Goal: Task Accomplishment & Management: Manage account settings

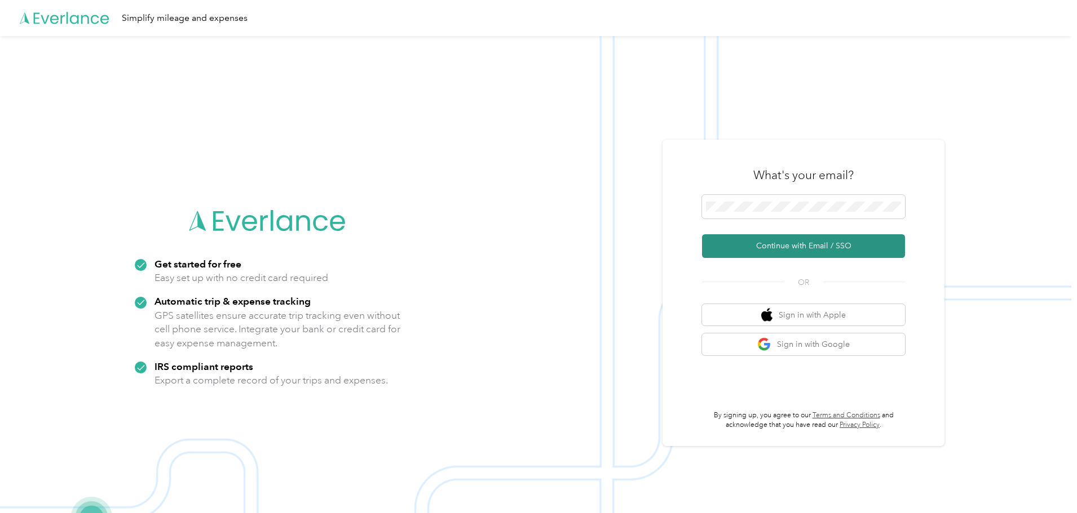
click at [796, 251] on button "Continue with Email / SSO" at bounding box center [803, 246] width 203 height 24
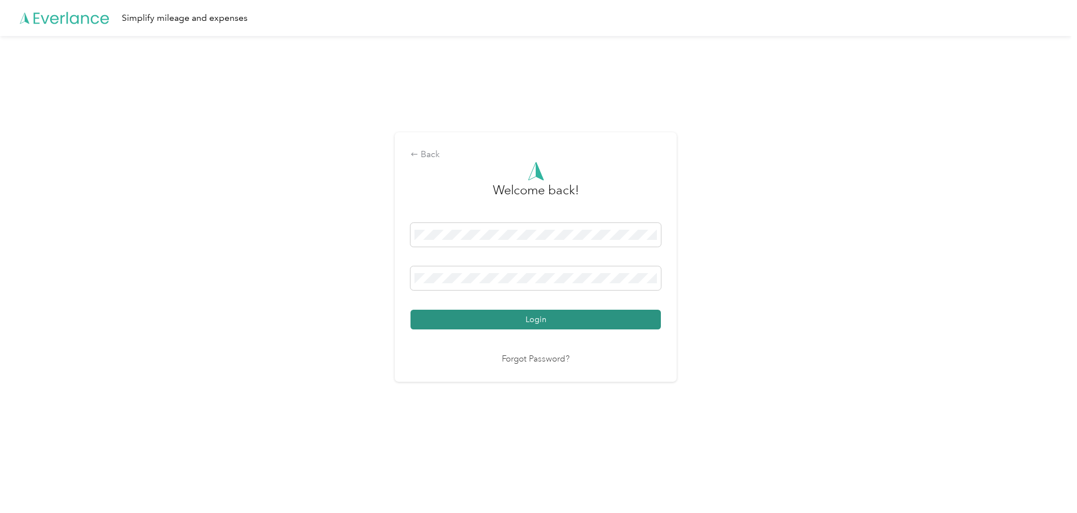
click at [432, 316] on button "Login" at bounding box center [535, 320] width 250 height 20
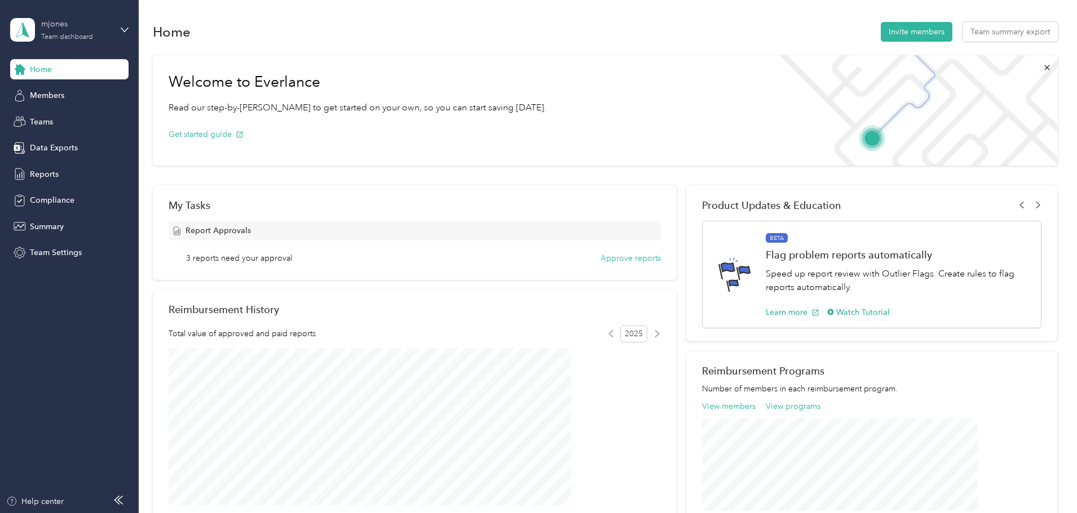
click at [81, 26] on div "mjones" at bounding box center [76, 24] width 70 height 12
click at [72, 122] on div "Personal dashboard" at bounding box center [129, 118] width 222 height 20
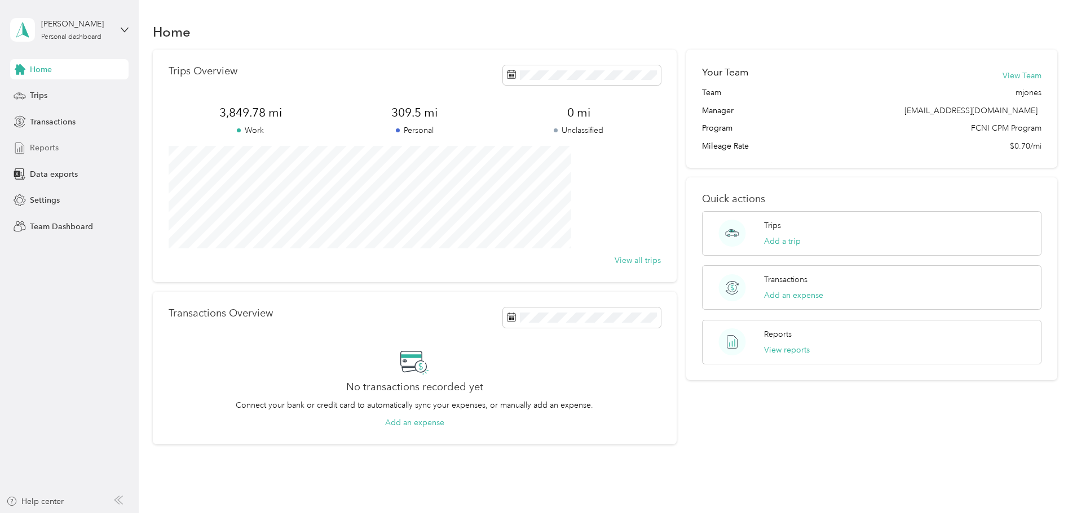
click at [47, 146] on span "Reports" at bounding box center [44, 148] width 29 height 12
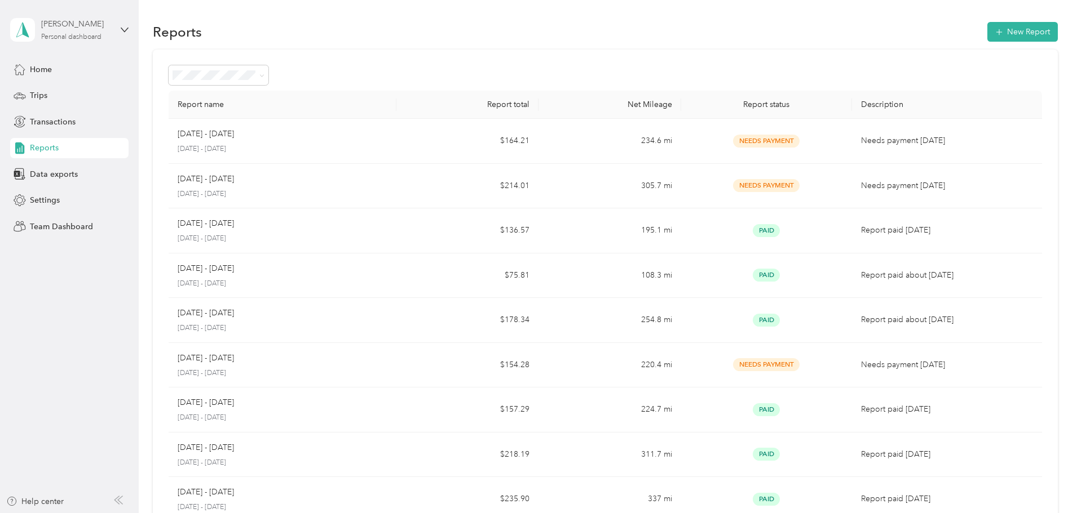
click at [83, 26] on div "[PERSON_NAME]" at bounding box center [76, 24] width 70 height 12
click at [73, 99] on div "Team dashboard" at bounding box center [129, 92] width 222 height 20
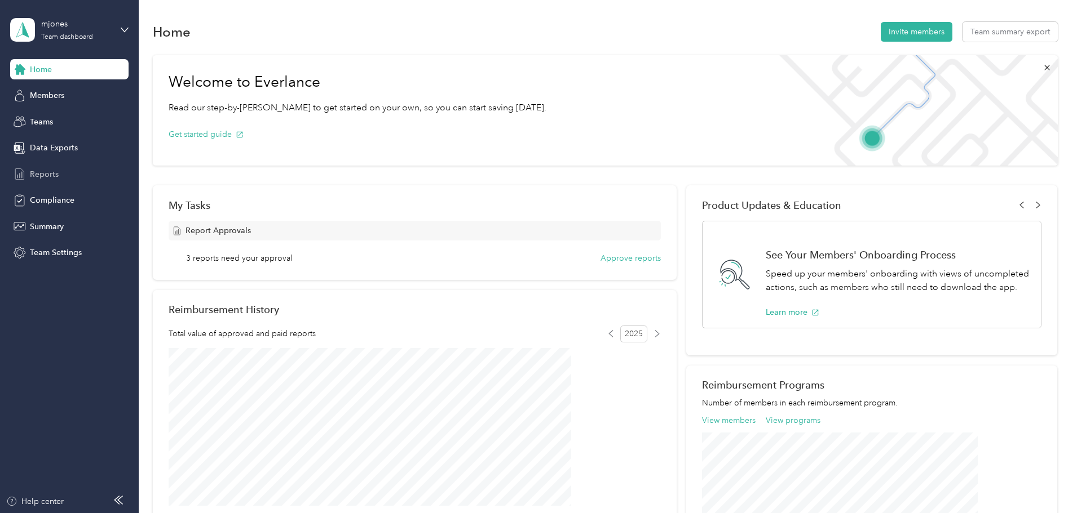
click at [46, 170] on span "Reports" at bounding box center [44, 175] width 29 height 12
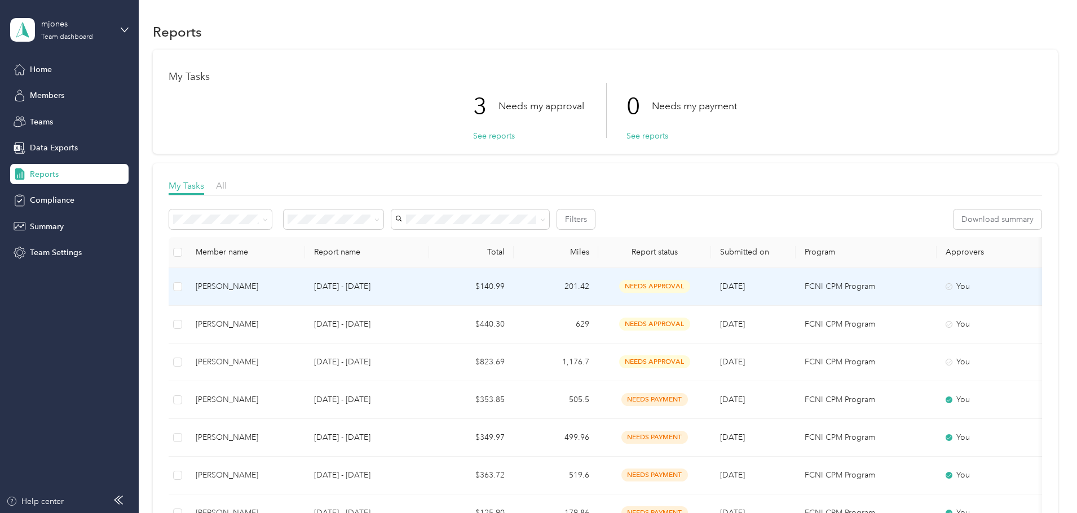
click at [513, 283] on td "$140.99" at bounding box center [471, 287] width 85 height 38
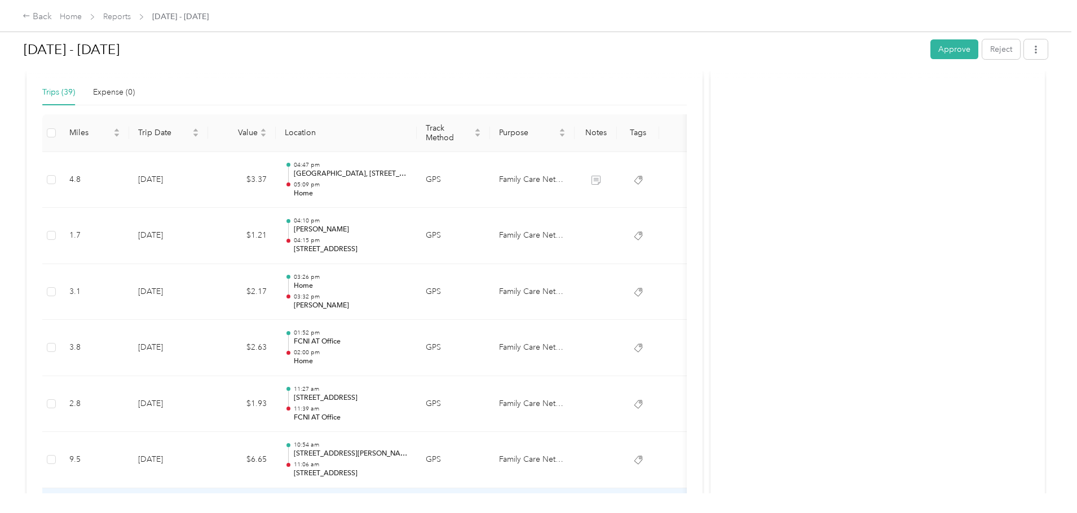
scroll to position [220, 0]
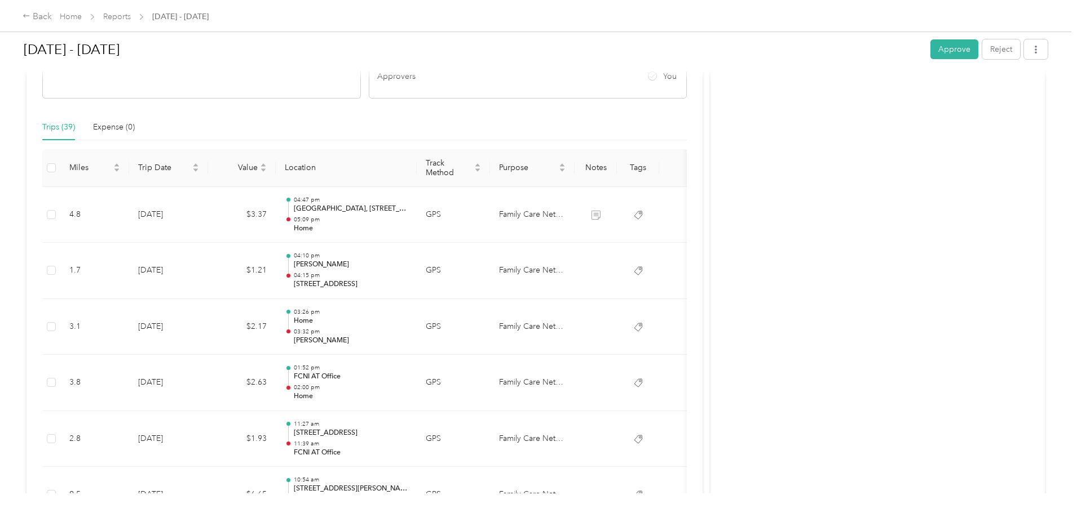
click at [930, 47] on button "Approve" at bounding box center [954, 49] width 48 height 20
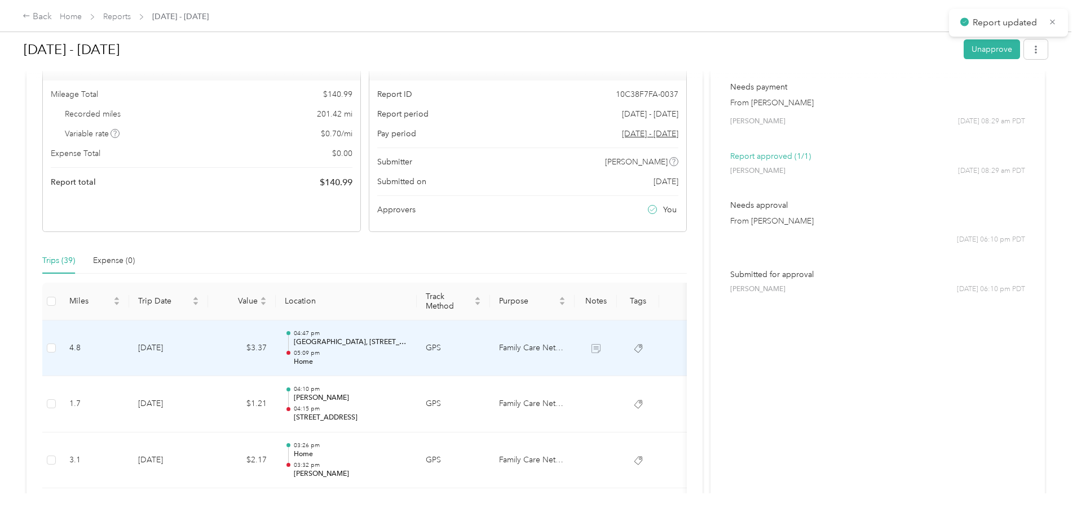
scroll to position [0, 0]
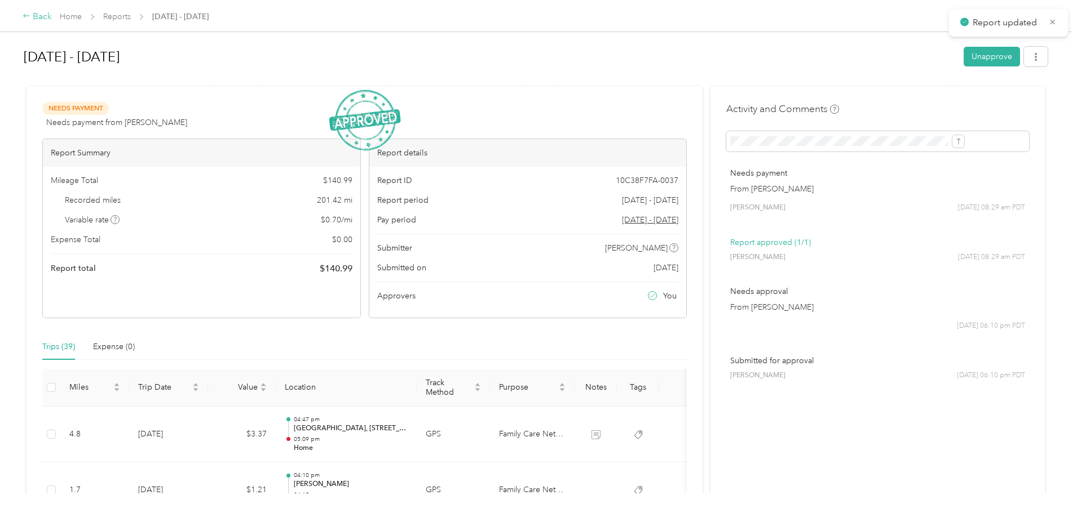
click at [52, 15] on div "Back" at bounding box center [37, 17] width 29 height 14
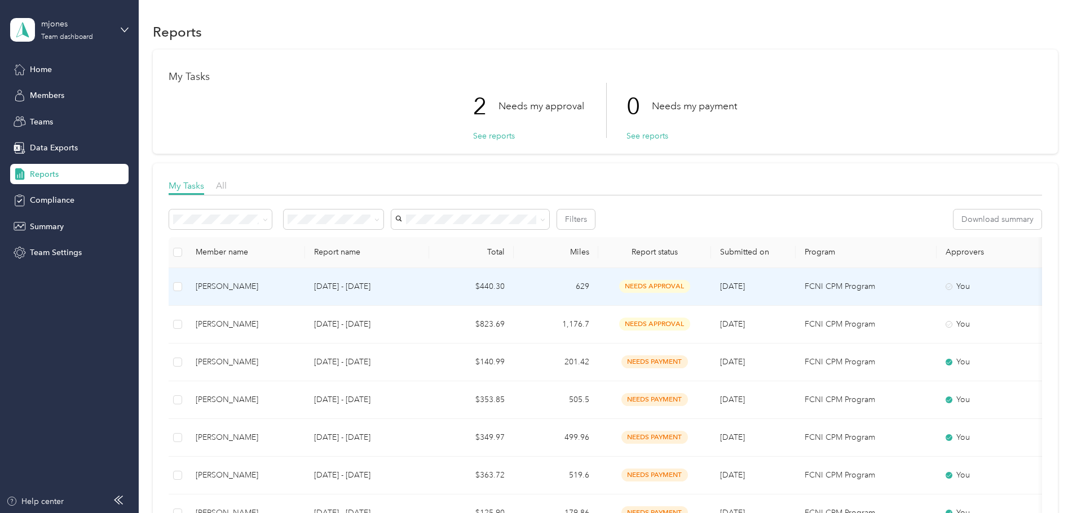
click at [420, 286] on p "[DATE] - [DATE]" at bounding box center [367, 287] width 106 height 12
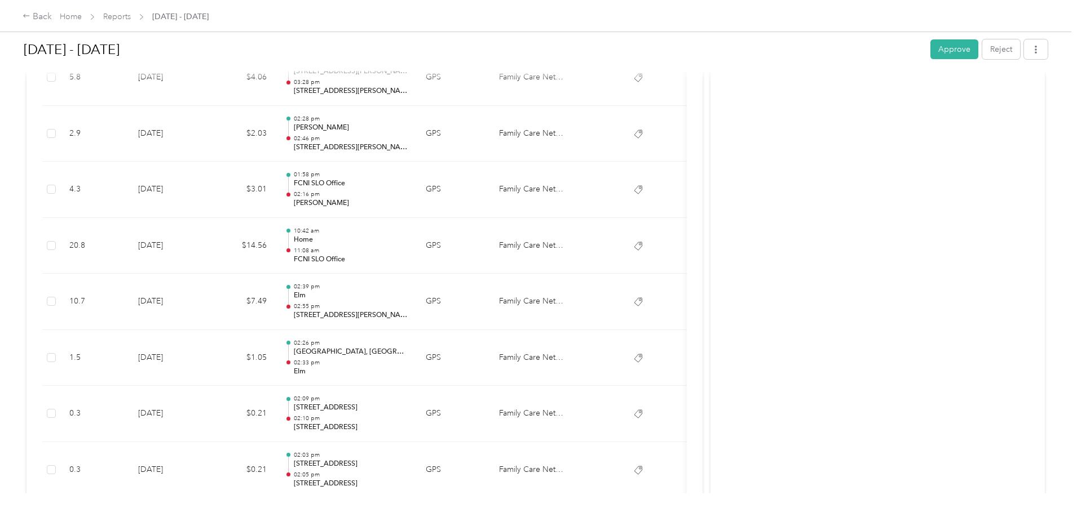
scroll to position [2528, 0]
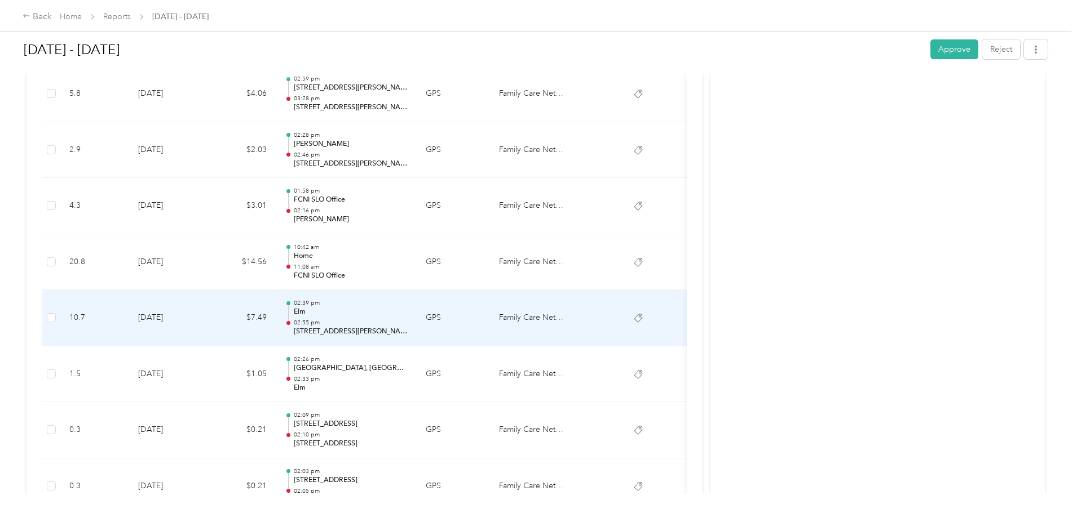
click at [407, 307] on p "Elm" at bounding box center [351, 312] width 114 height 10
